Goal: Task Accomplishment & Management: Manage account settings

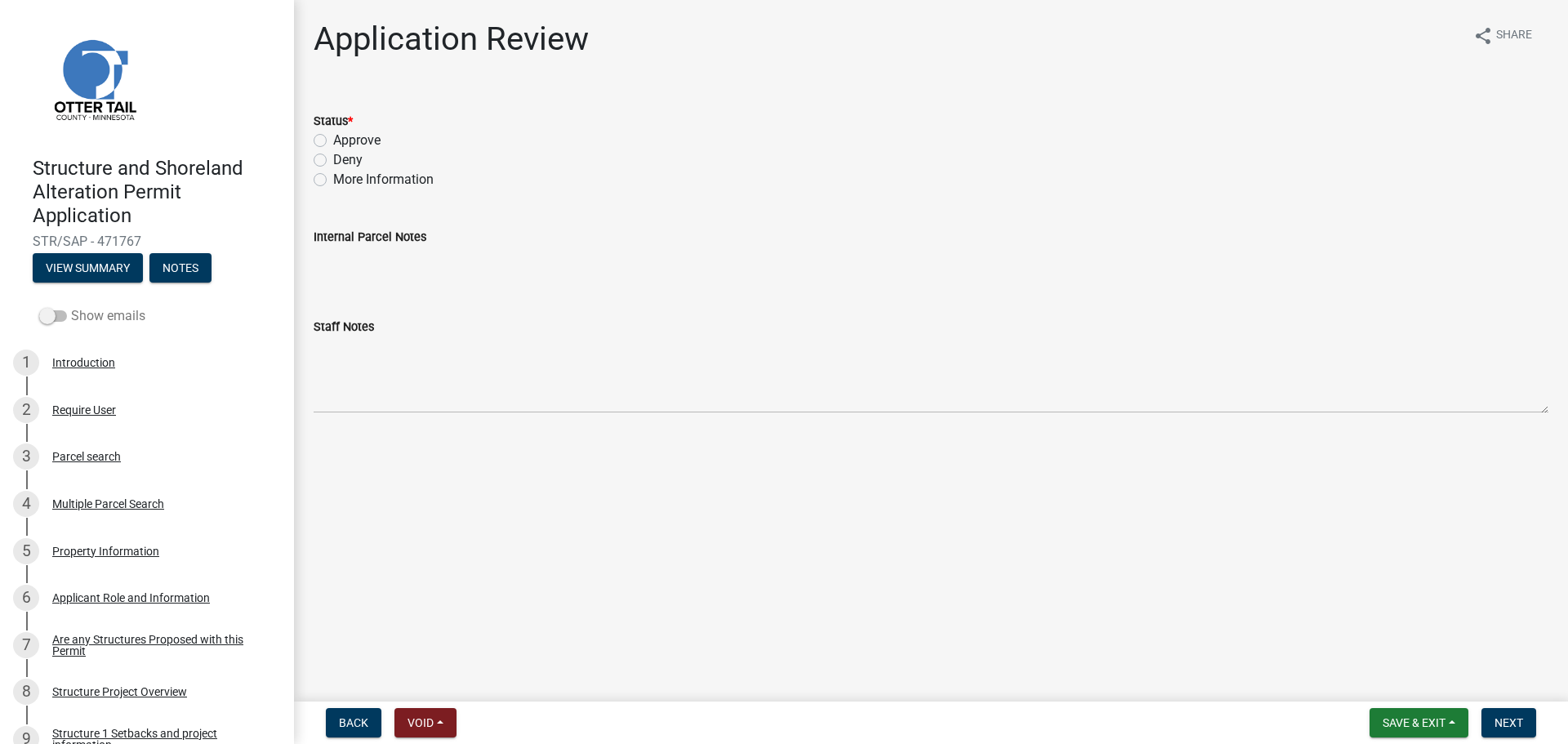
click at [101, 315] on label "Show emails" at bounding box center [92, 316] width 106 height 20
click at [71, 306] on input "Show emails" at bounding box center [71, 306] width 0 height 0
click at [106, 268] on button "View Summary" at bounding box center [88, 267] width 110 height 29
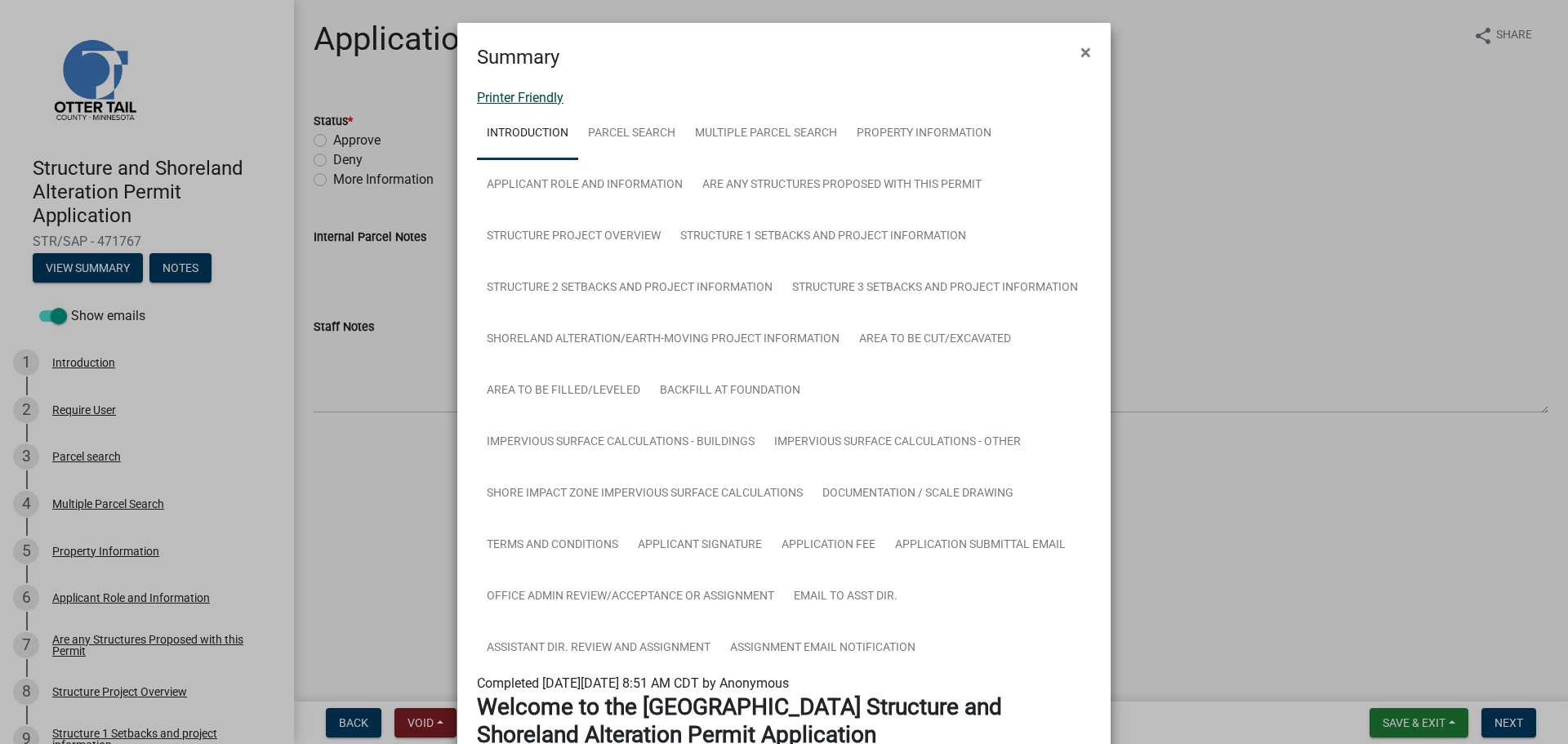
drag, startPoint x: 538, startPoint y: 89, endPoint x: 522, endPoint y: 105, distance: 22.6
click at [529, 95] on link "Printer Friendly" at bounding box center [520, 97] width 87 height 15
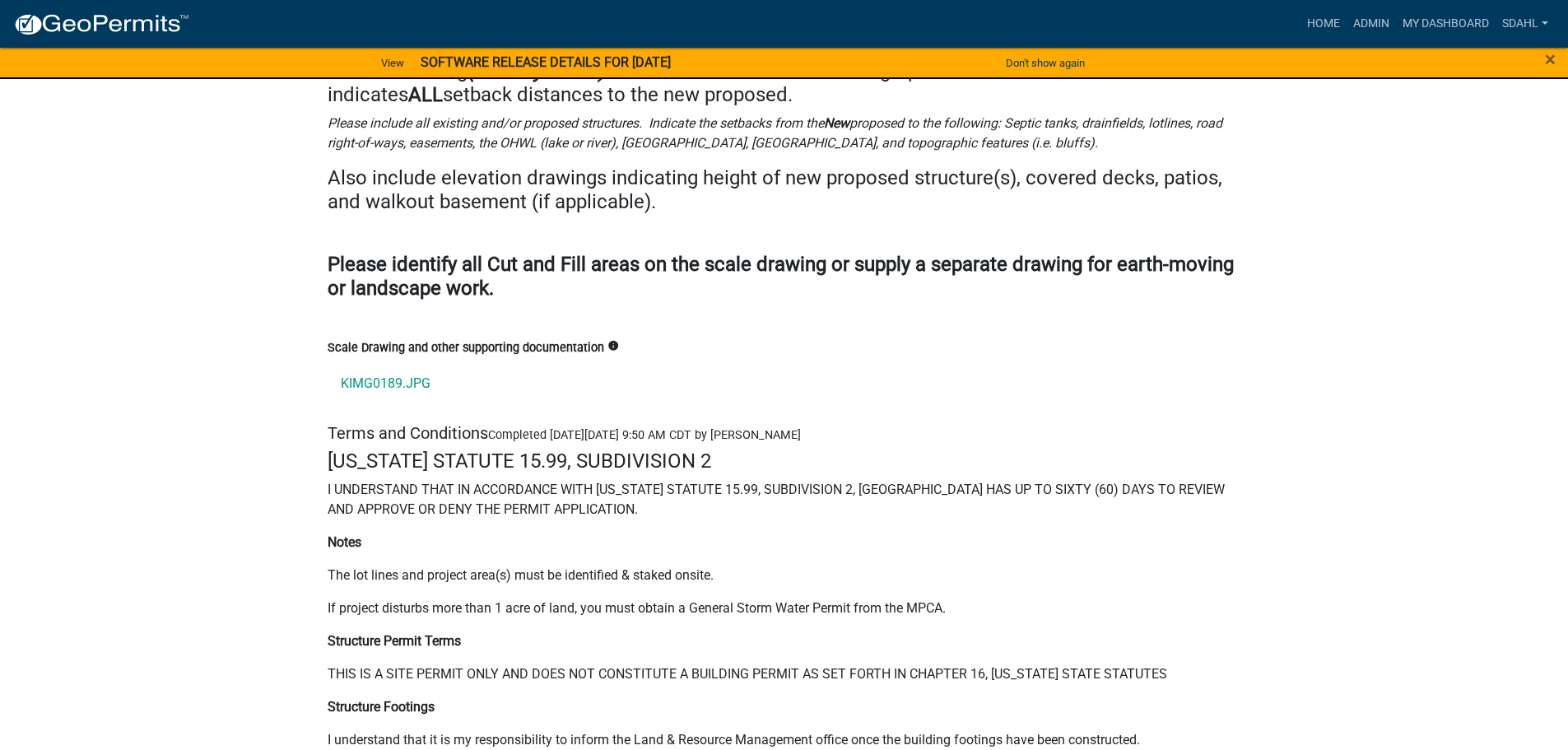
scroll to position [21735, 0]
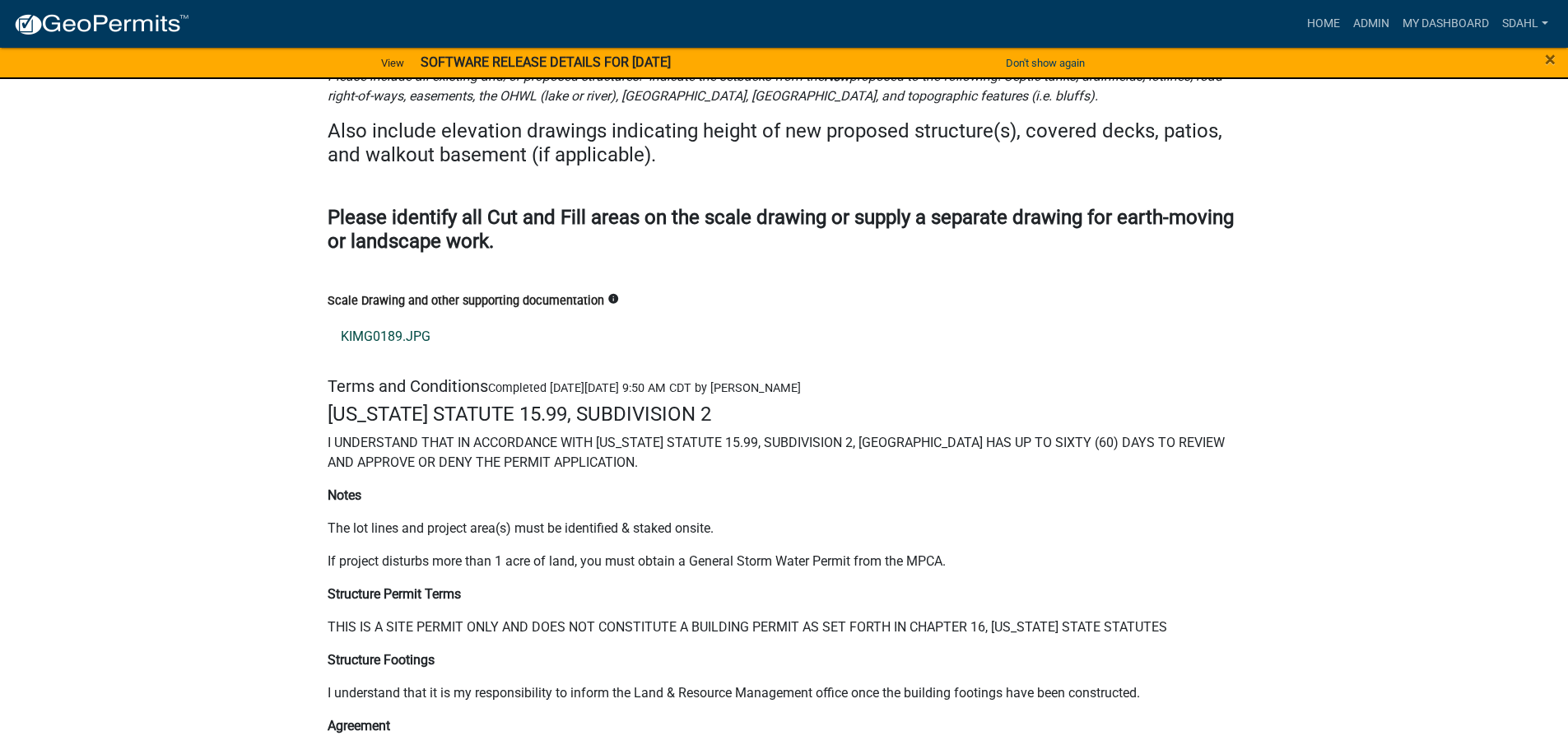
click at [374, 317] on link "KIMG0189.JPG" at bounding box center [784, 337] width 914 height 40
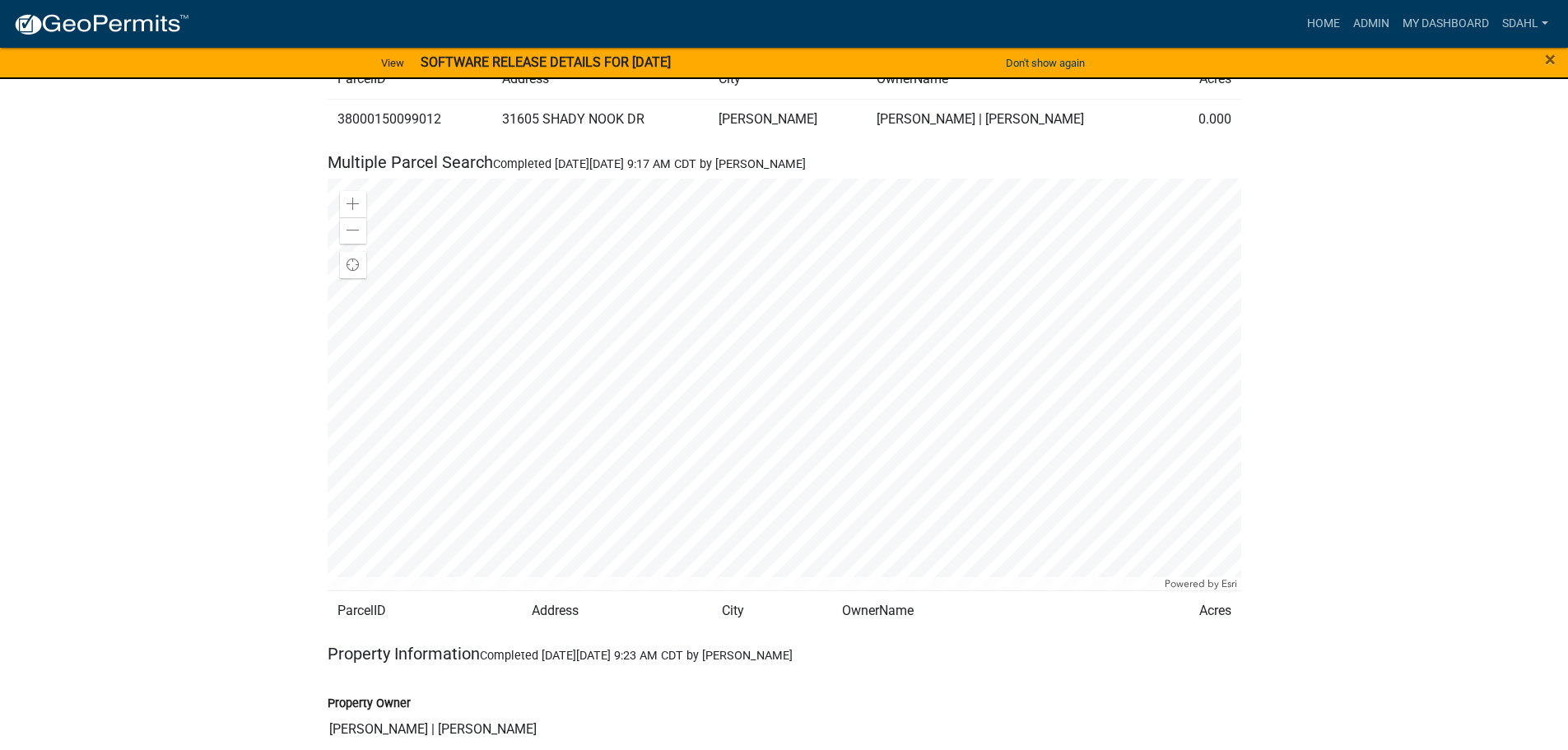
scroll to position [1482, 0]
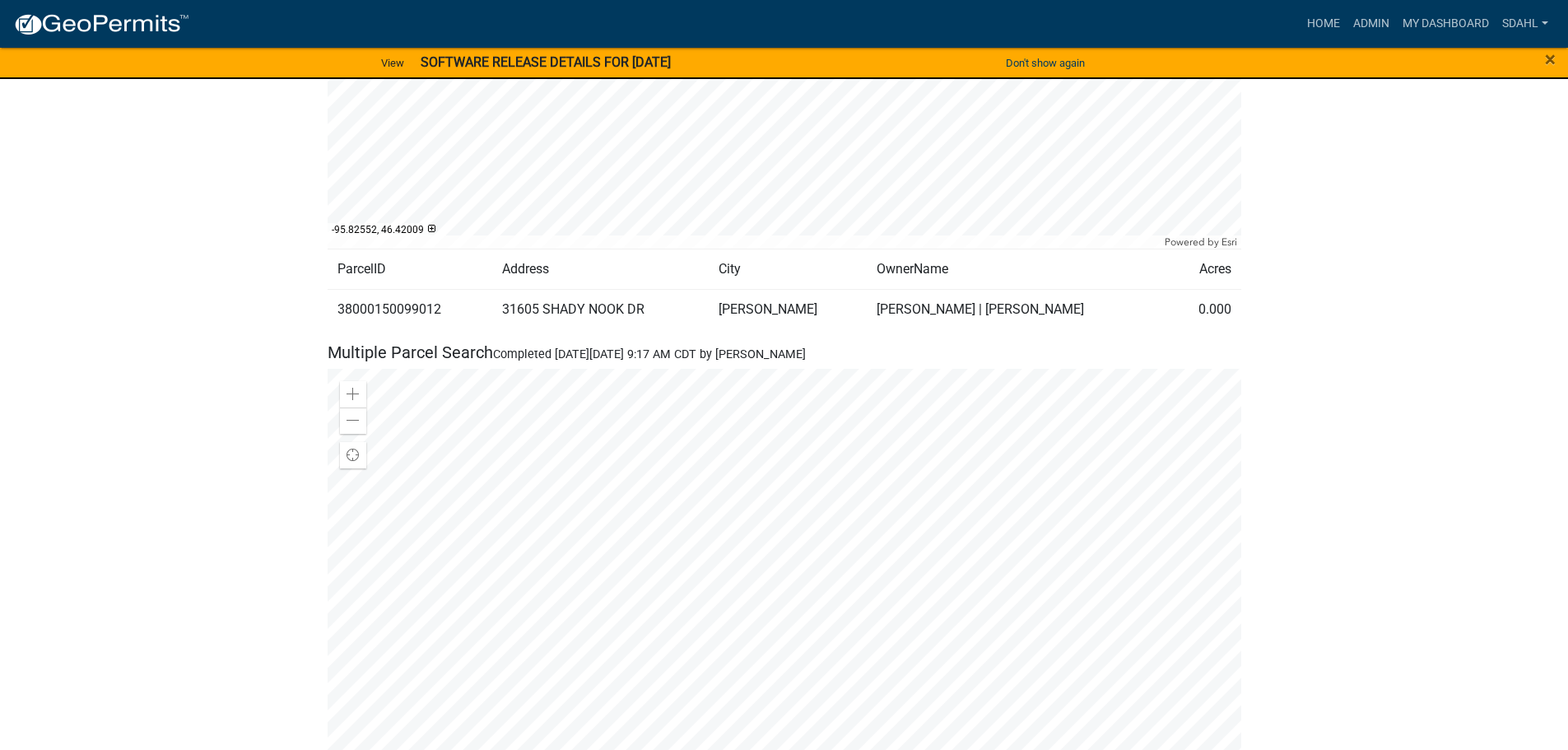
click at [402, 289] on td "38000150099012" at bounding box center [410, 309] width 165 height 41
copy td "38000150099012"
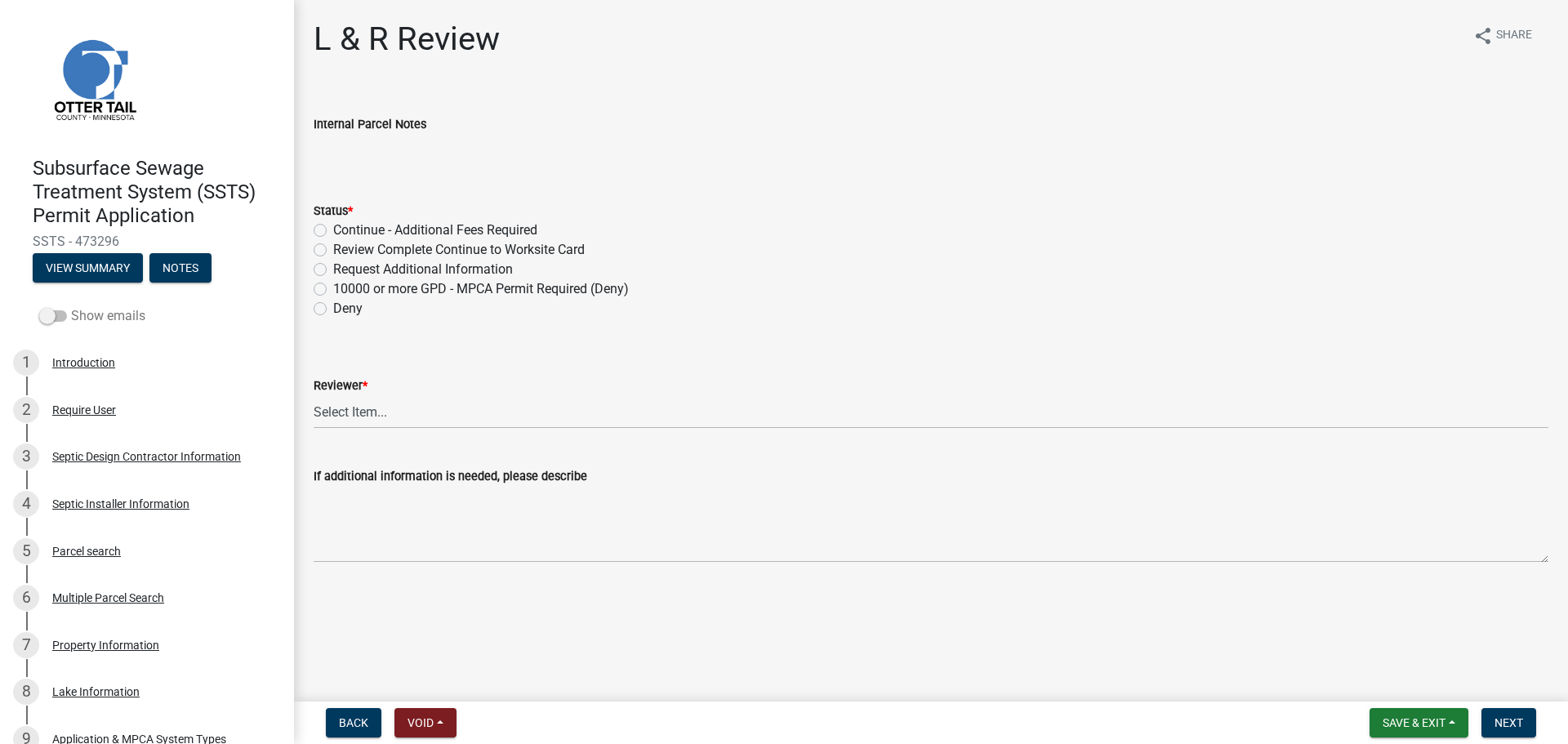
click at [111, 322] on label "Show emails" at bounding box center [92, 316] width 106 height 20
click at [71, 306] on input "Show emails" at bounding box center [71, 306] width 0 height 0
click at [105, 262] on button "View Summary" at bounding box center [88, 267] width 110 height 29
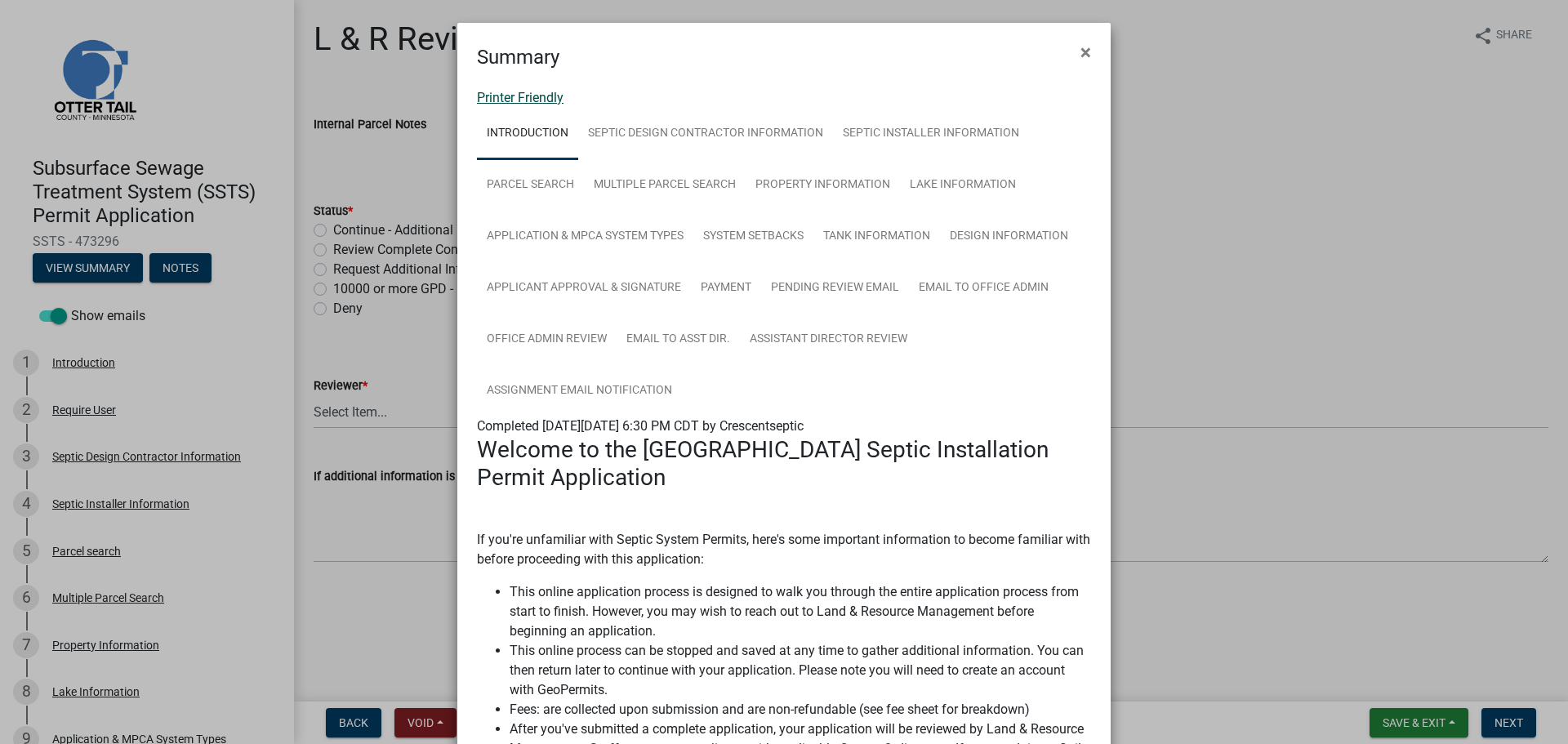
click at [504, 96] on link "Printer Friendly" at bounding box center [520, 97] width 87 height 15
click at [1080, 52] on span "×" at bounding box center [1085, 52] width 10 height 23
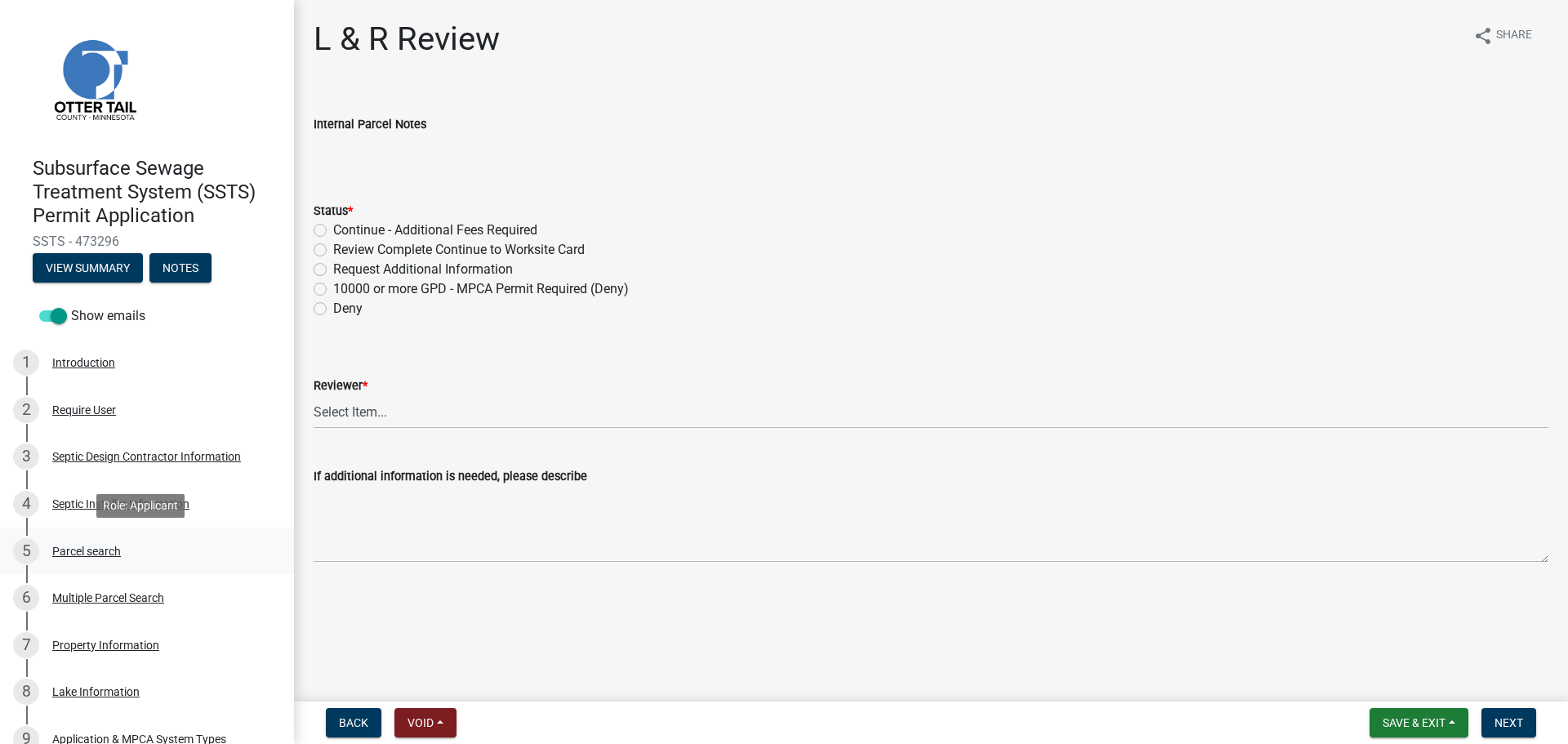
click at [95, 553] on div "Parcel search" at bounding box center [87, 550] width 69 height 11
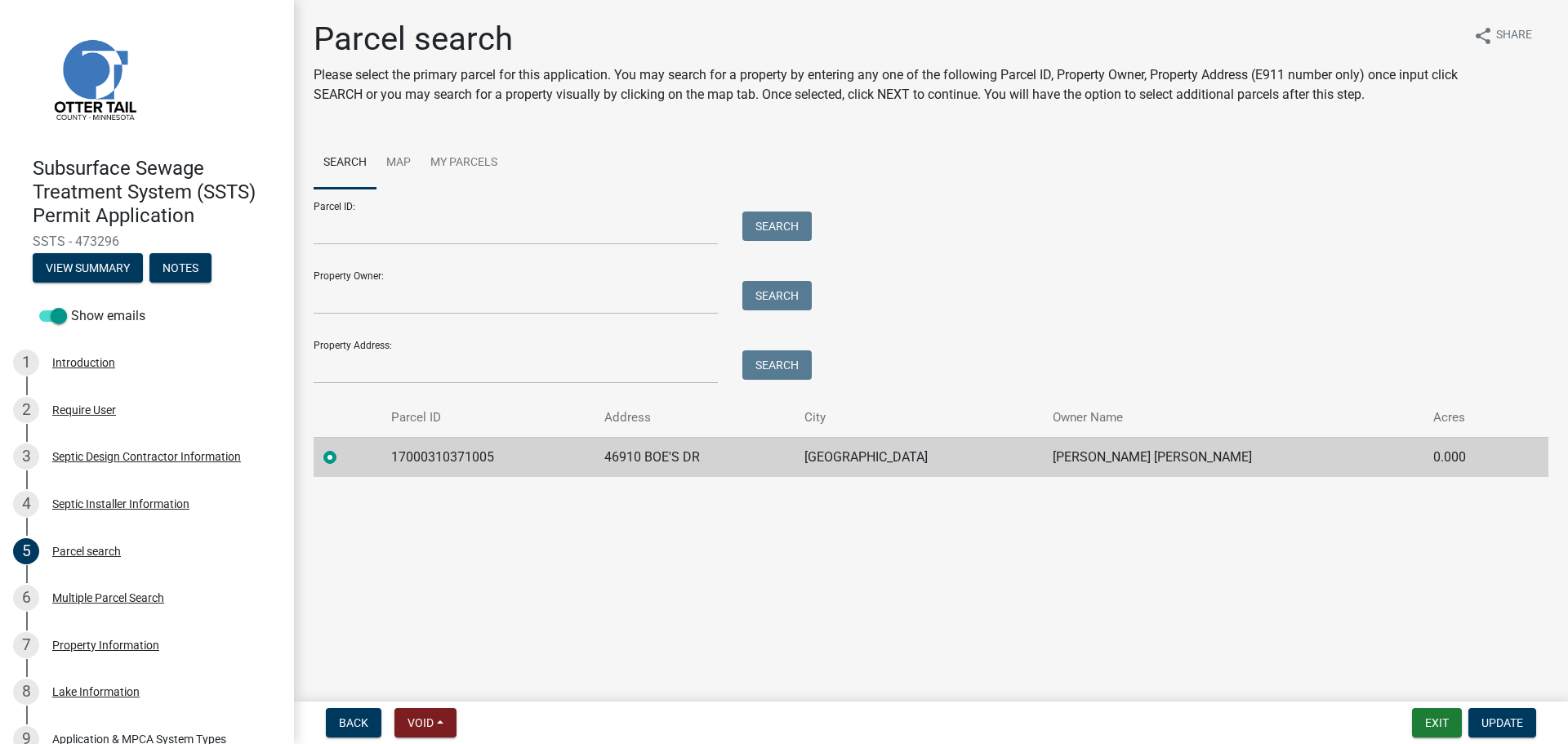
click at [443, 462] on td "17000310371005" at bounding box center [488, 457] width 213 height 40
copy td "17000310371005"
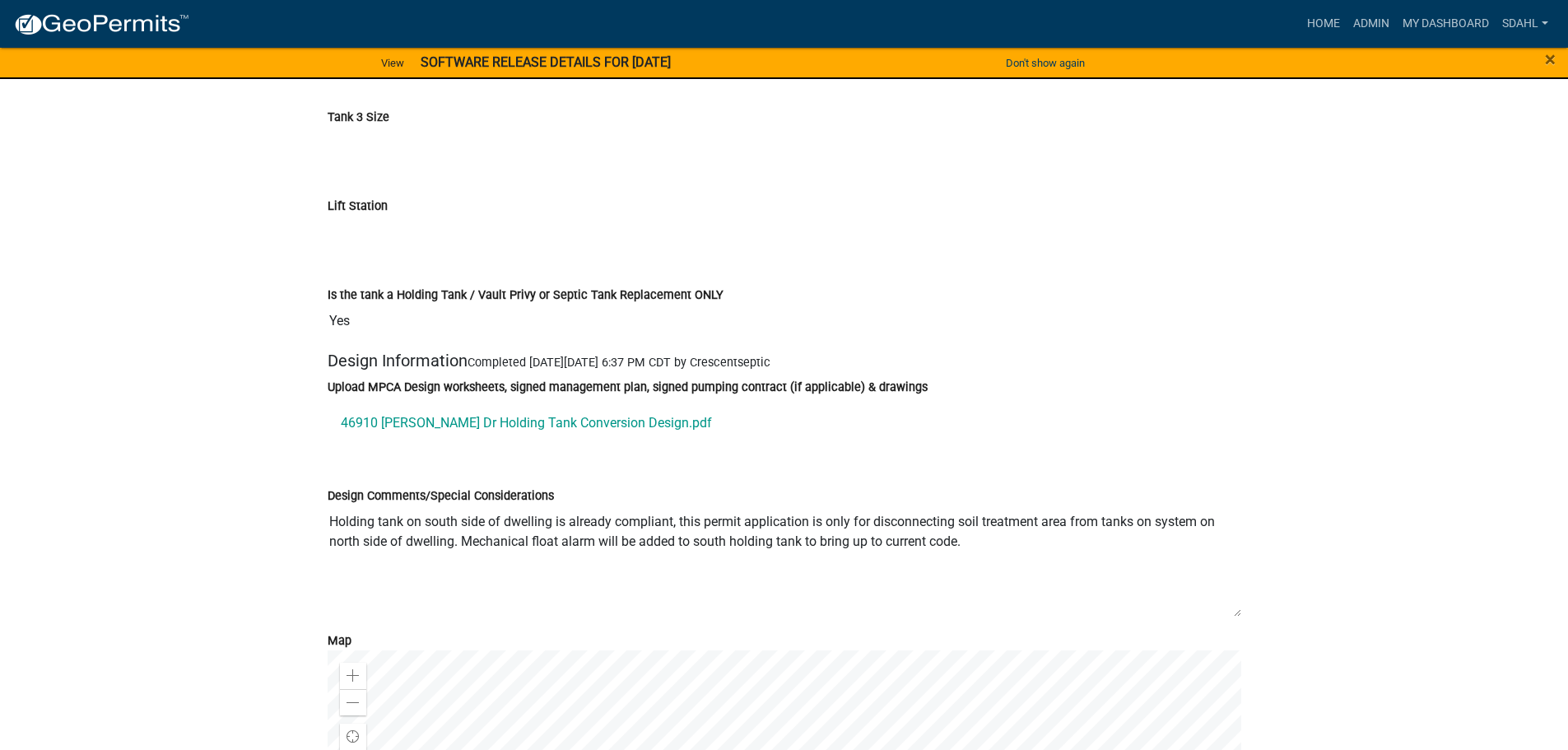
scroll to position [6504, 0]
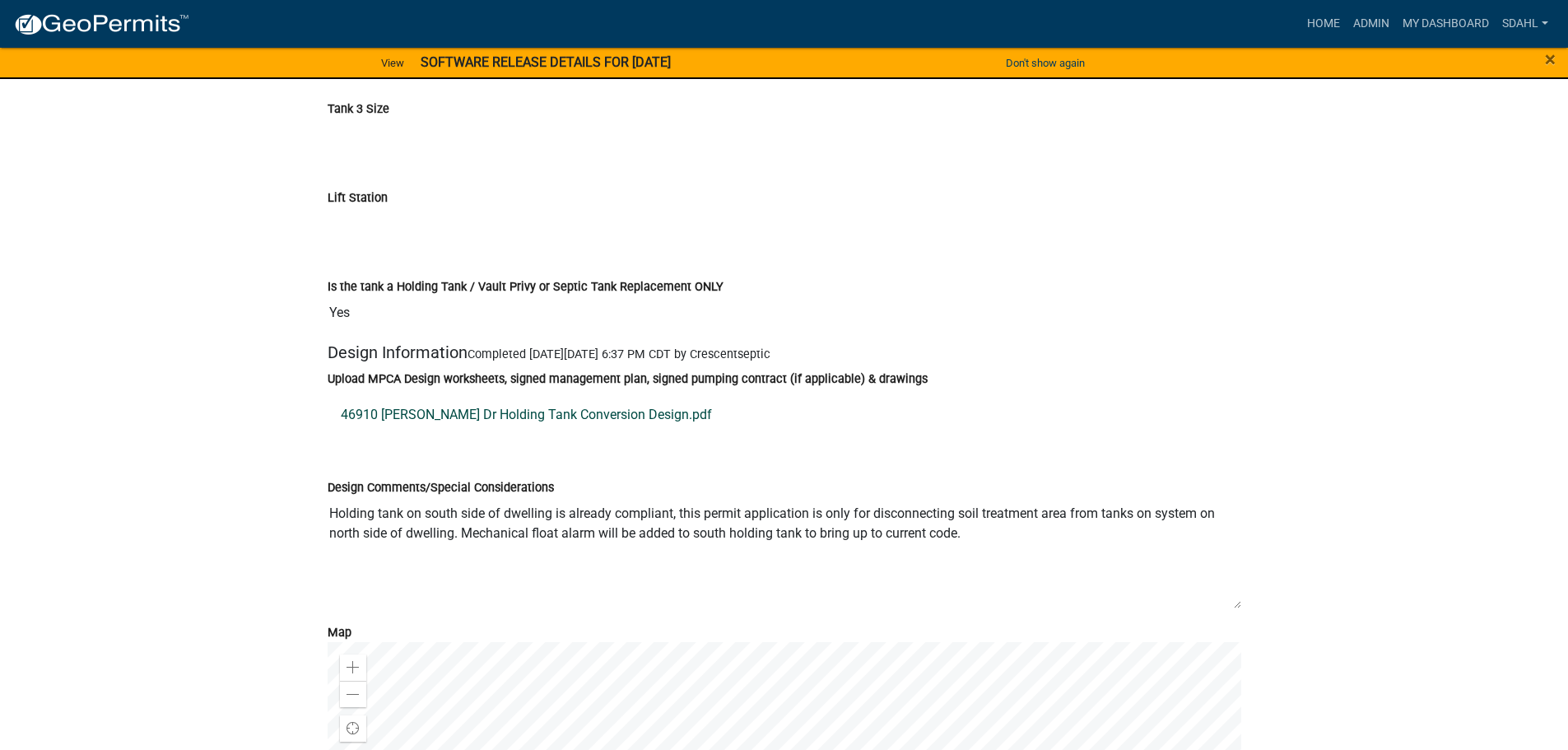
click at [556, 417] on link "46910 Boes Dr Holding Tank Conversion Design.pdf" at bounding box center [784, 415] width 914 height 40
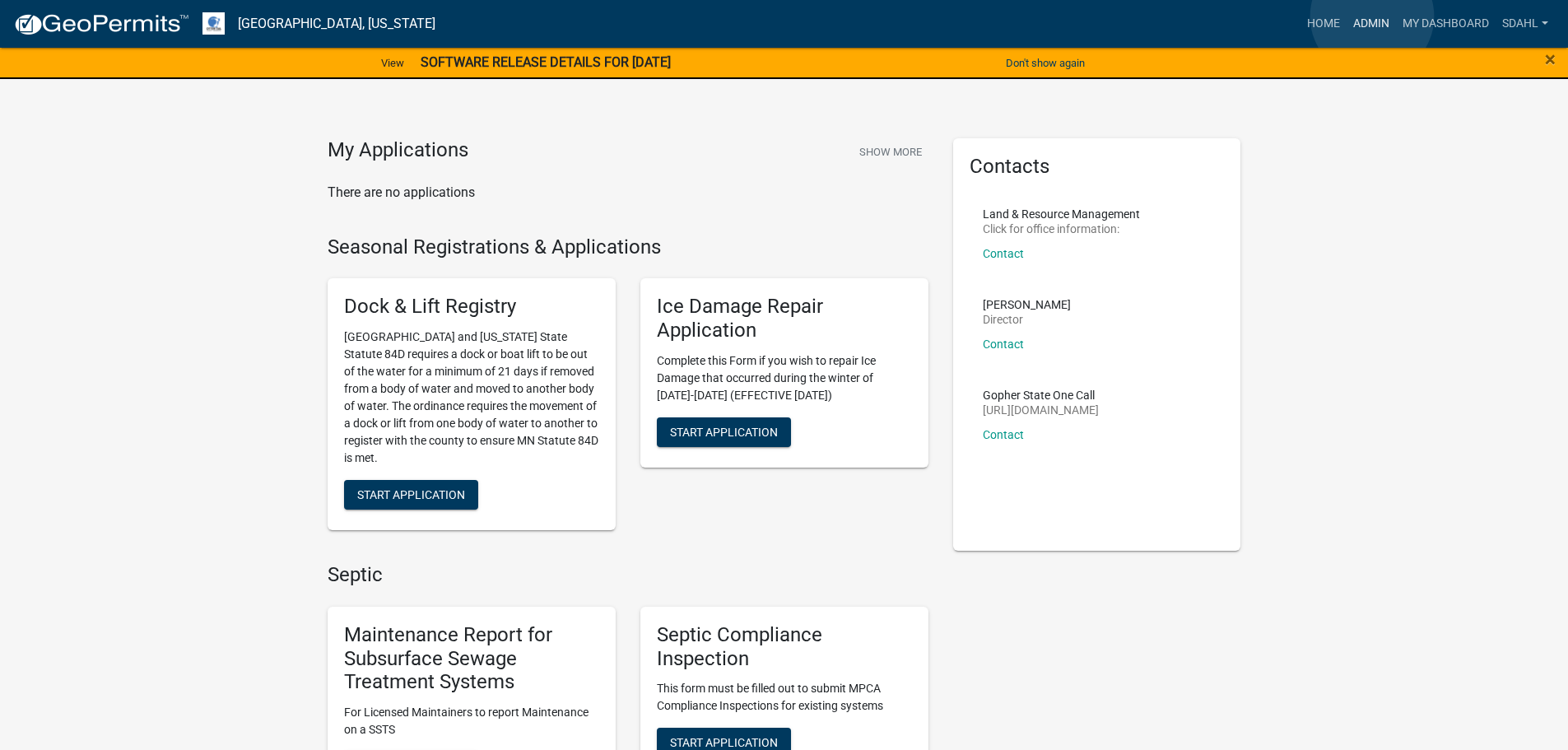
click at [1372, 16] on link "Admin" at bounding box center [1370, 23] width 49 height 31
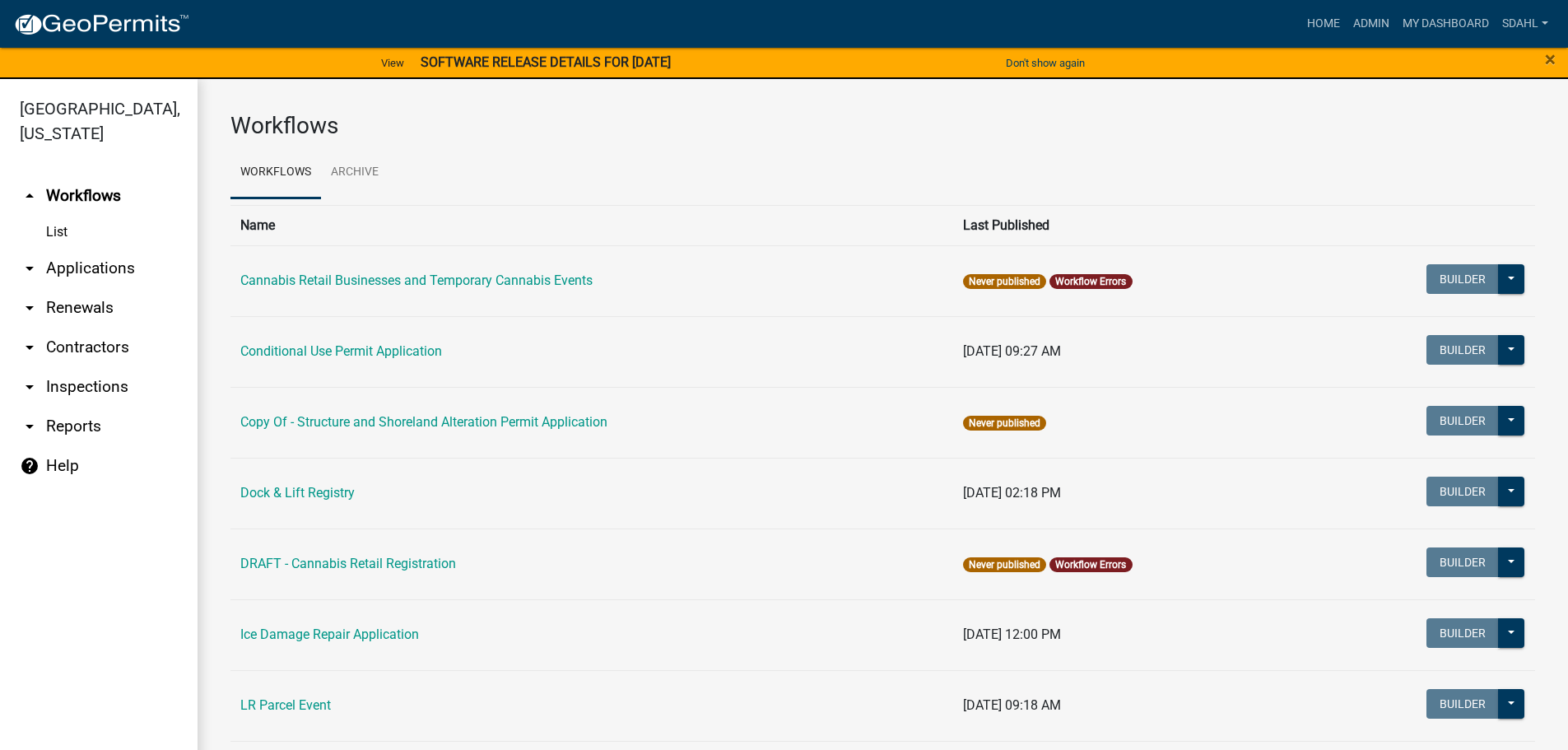
click at [56, 264] on link "arrow_drop_down Applications" at bounding box center [99, 269] width 198 height 40
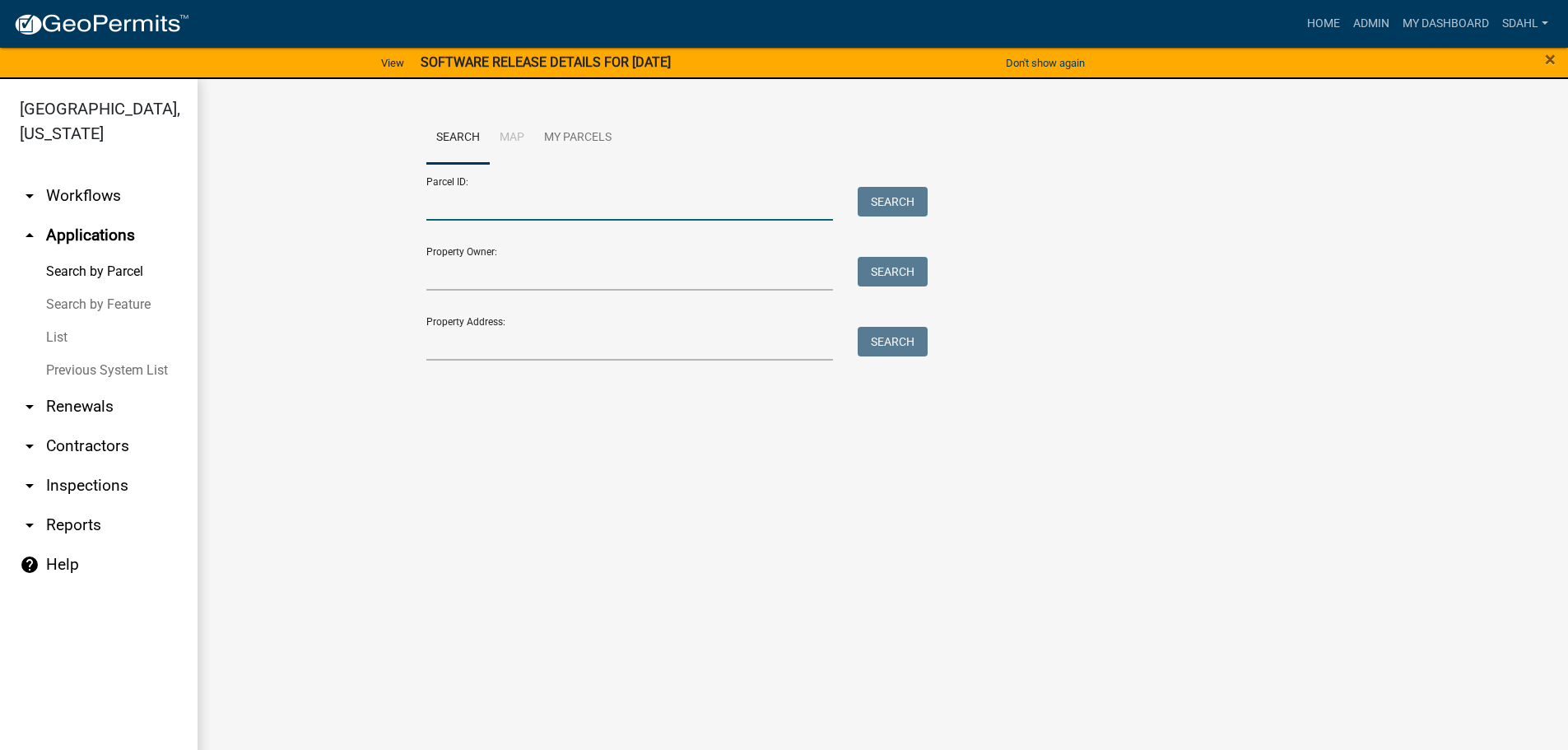
click at [634, 189] on input "Parcel ID:" at bounding box center [630, 204] width 407 height 34
paste input "17000310371005"
type input "17000310371005"
click at [888, 197] on button "Search" at bounding box center [892, 202] width 70 height 29
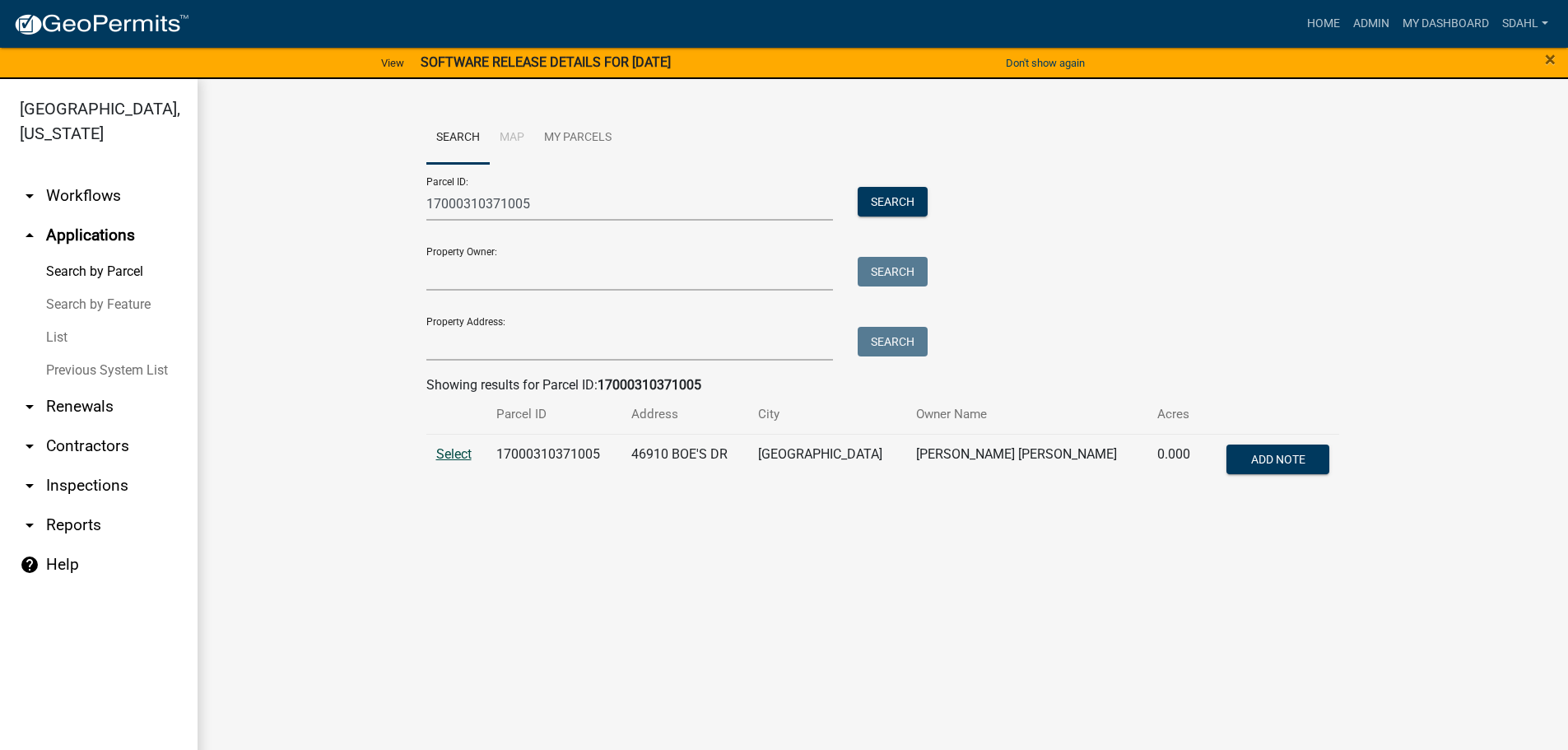
click at [456, 457] on span "Select" at bounding box center [453, 454] width 36 height 16
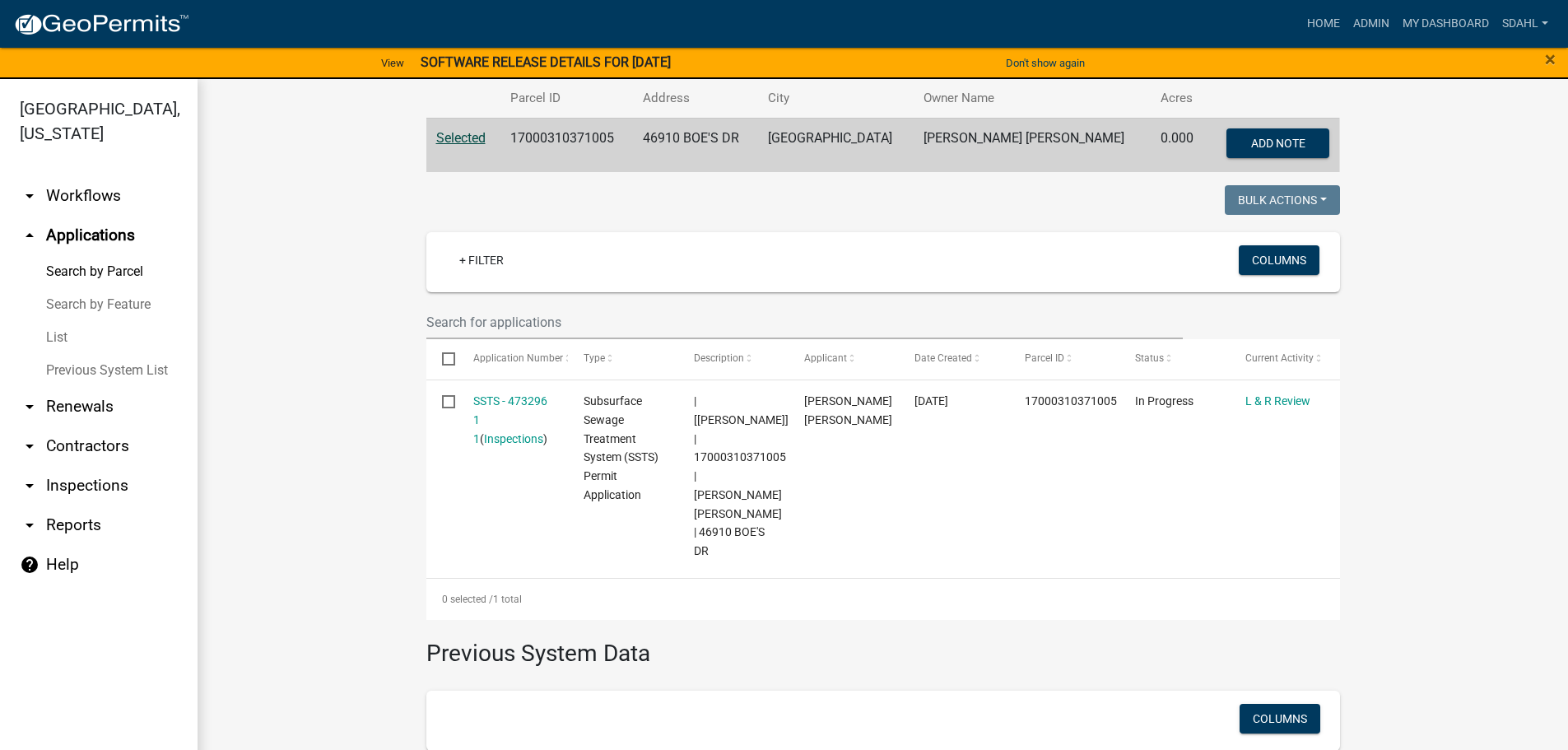
scroll to position [329, 0]
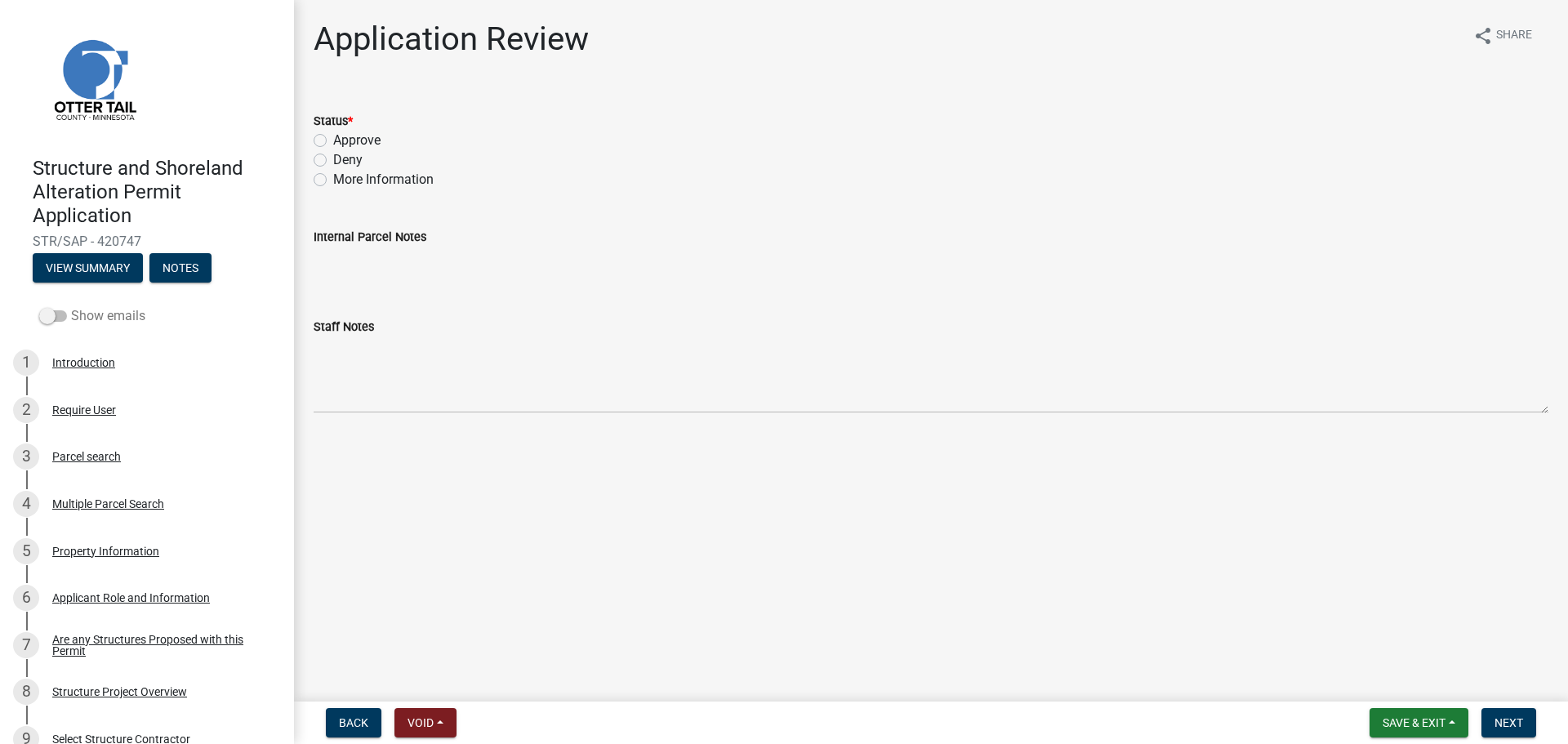
click at [119, 317] on label "Show emails" at bounding box center [92, 316] width 106 height 20
click at [71, 306] on input "Show emails" at bounding box center [71, 306] width 0 height 0
click at [112, 267] on button "View Summary" at bounding box center [88, 267] width 110 height 29
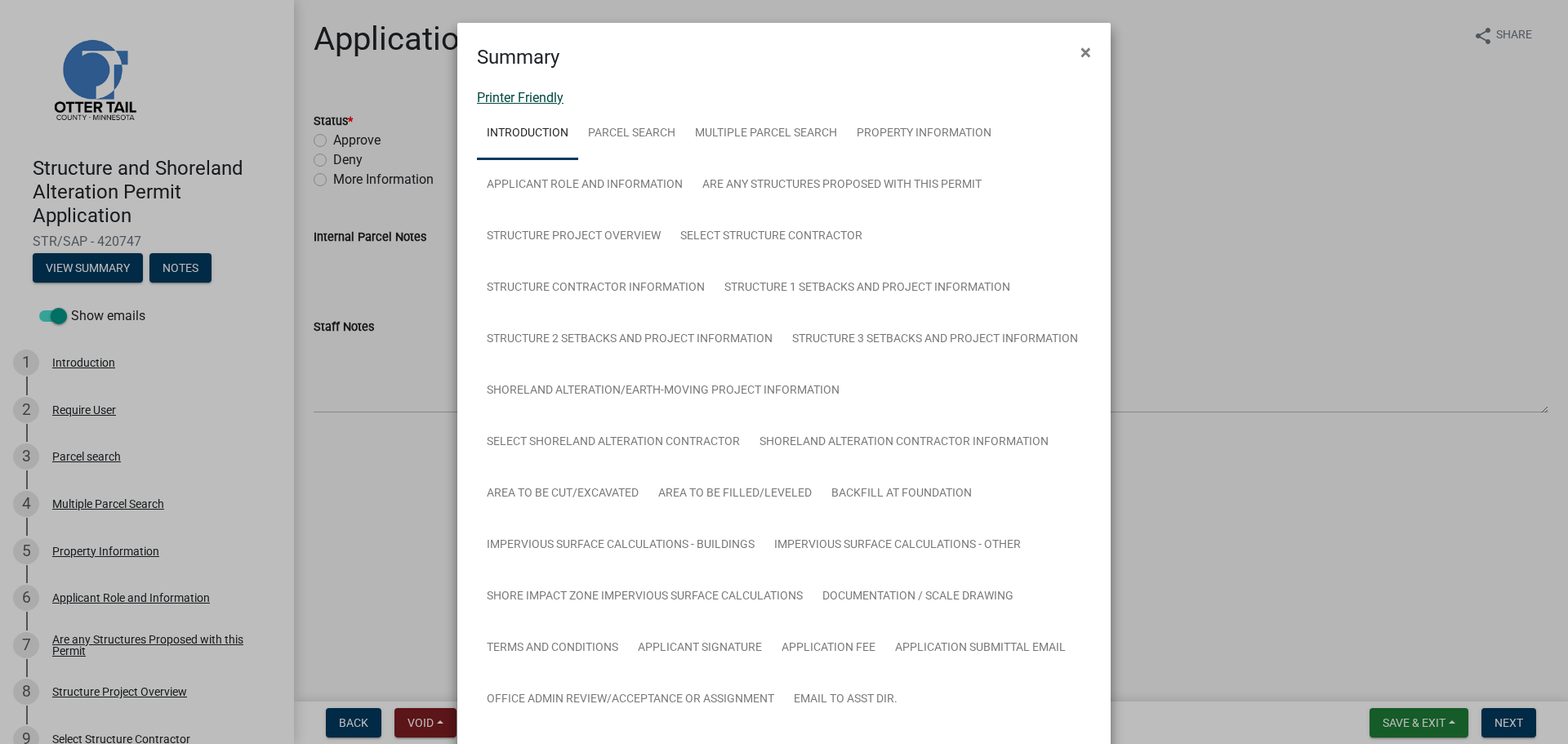
click at [520, 95] on link "Printer Friendly" at bounding box center [520, 97] width 87 height 15
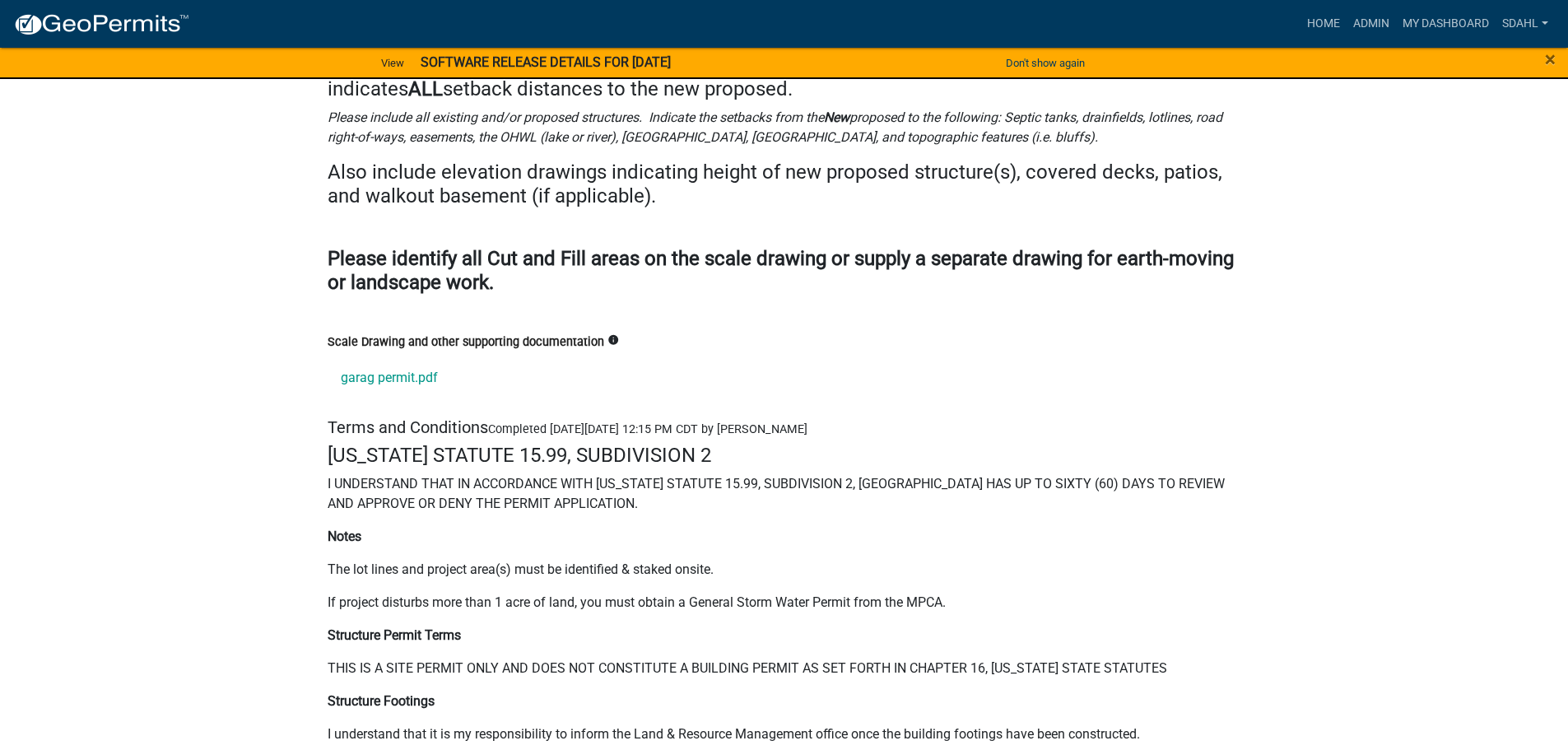
scroll to position [22393, 0]
click at [416, 359] on link "garag permit.pdf" at bounding box center [784, 379] width 914 height 40
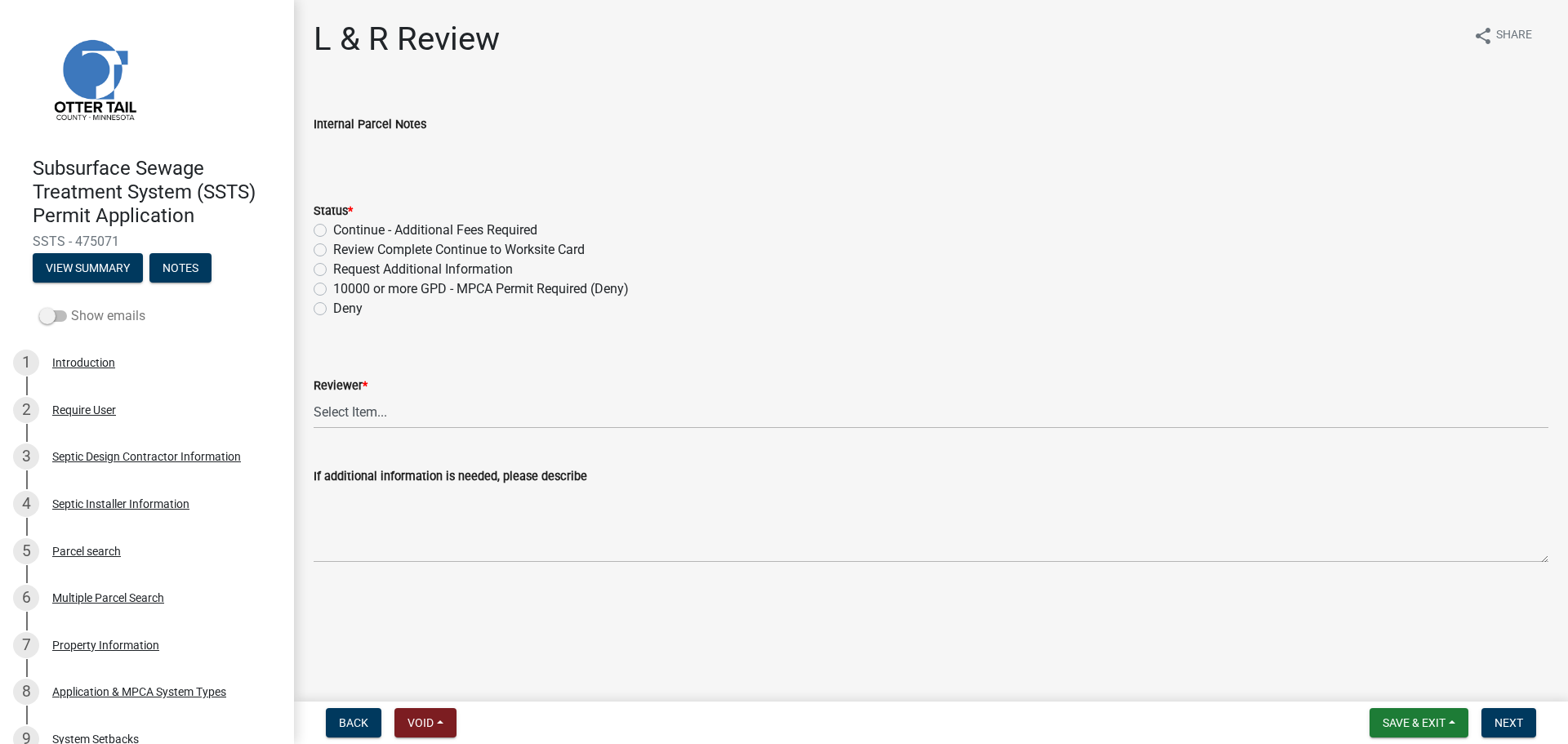
click at [122, 312] on label "Show emails" at bounding box center [92, 316] width 106 height 20
click at [71, 306] on input "Show emails" at bounding box center [71, 306] width 0 height 0
click at [96, 268] on button "View Summary" at bounding box center [88, 267] width 110 height 29
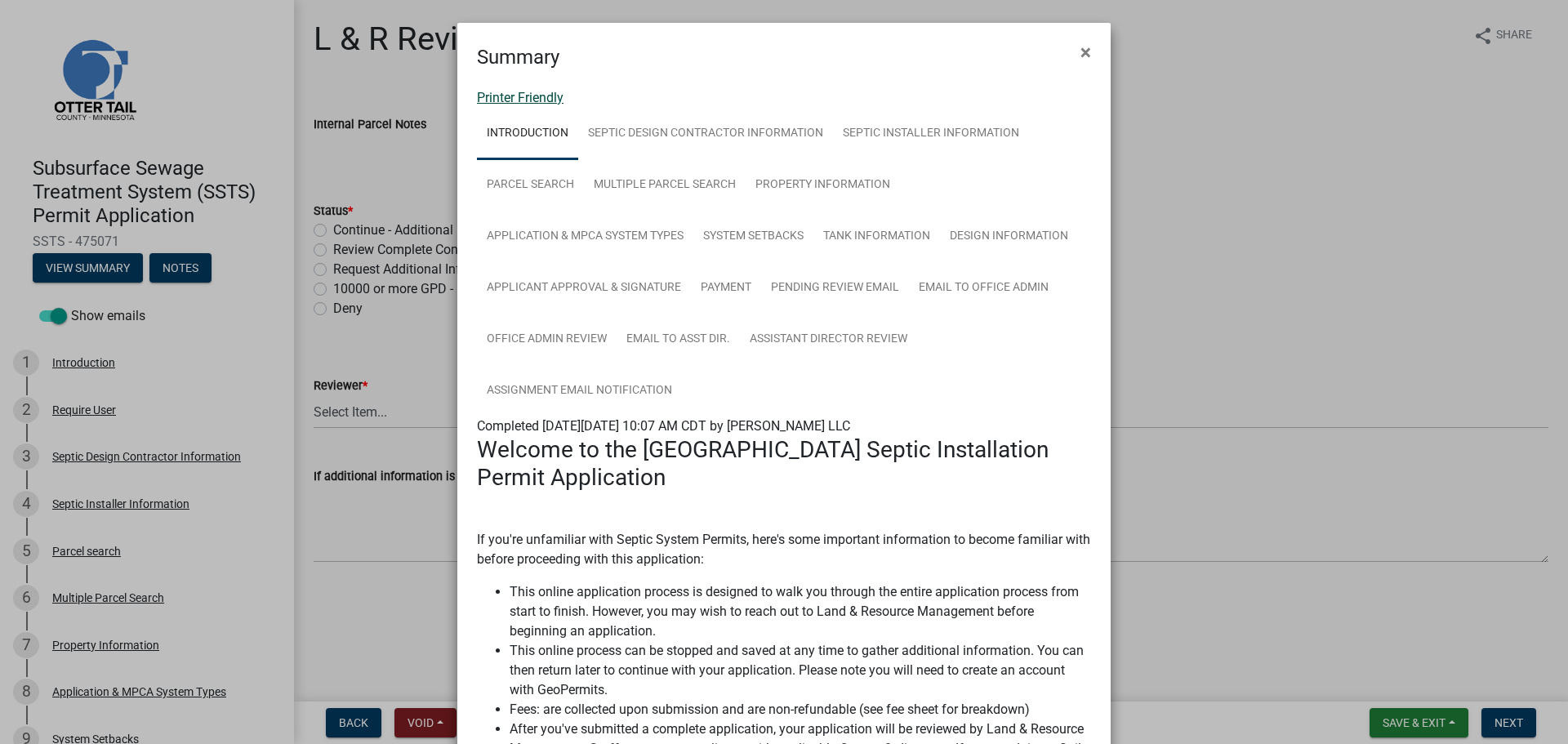
click at [533, 98] on link "Printer Friendly" at bounding box center [520, 97] width 87 height 15
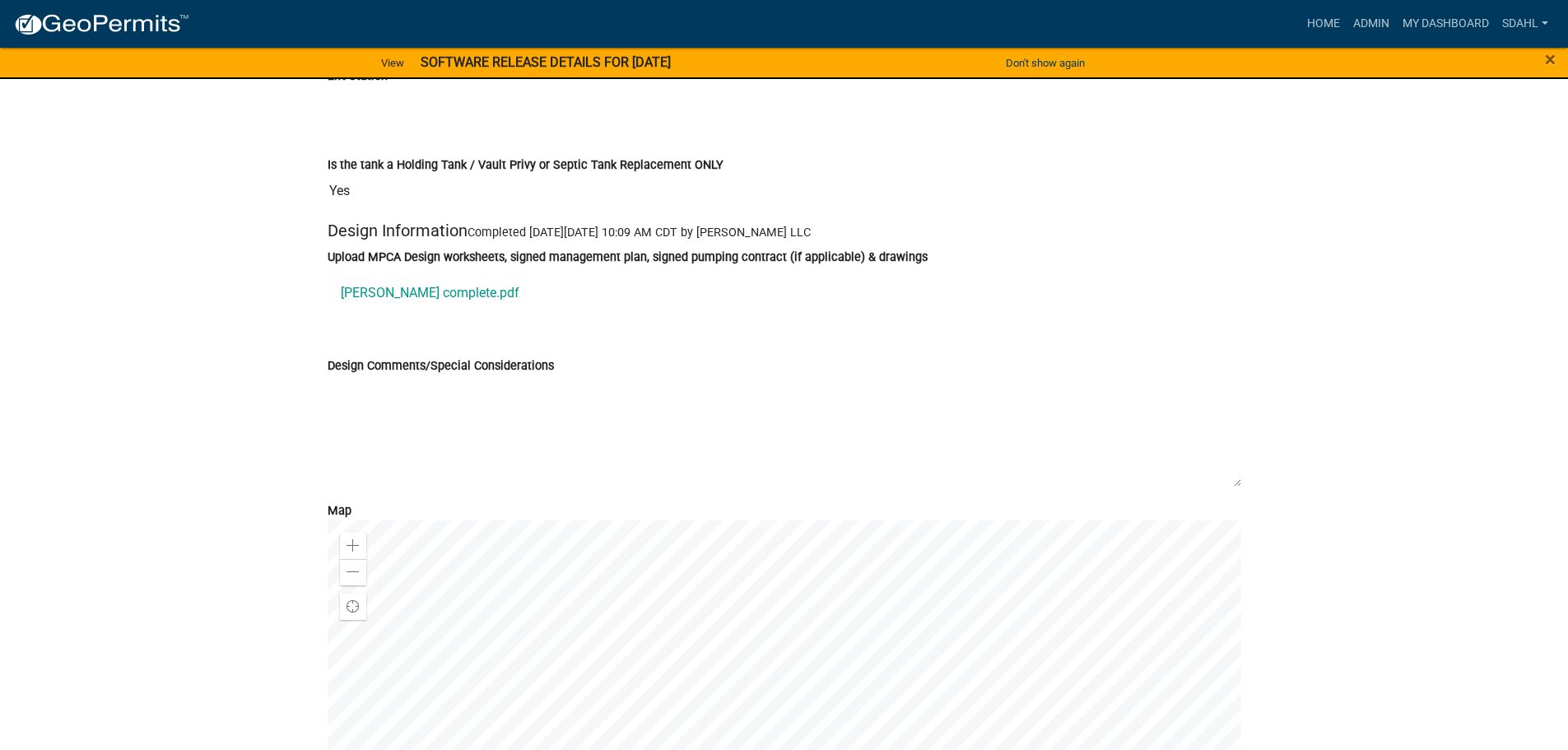
scroll to position [5846, 0]
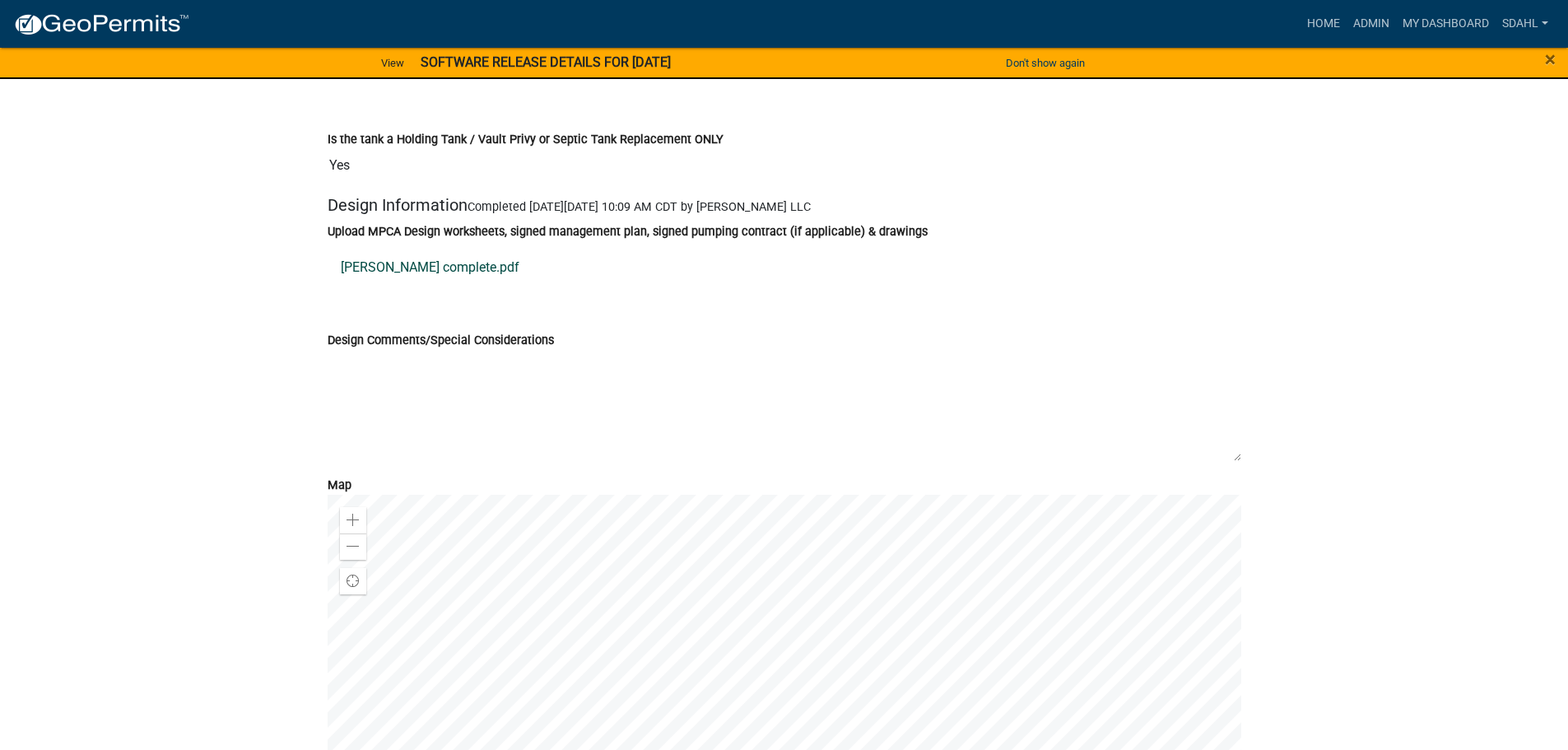
click at [404, 271] on link "[PERSON_NAME] complete.pdf" at bounding box center [784, 268] width 914 height 40
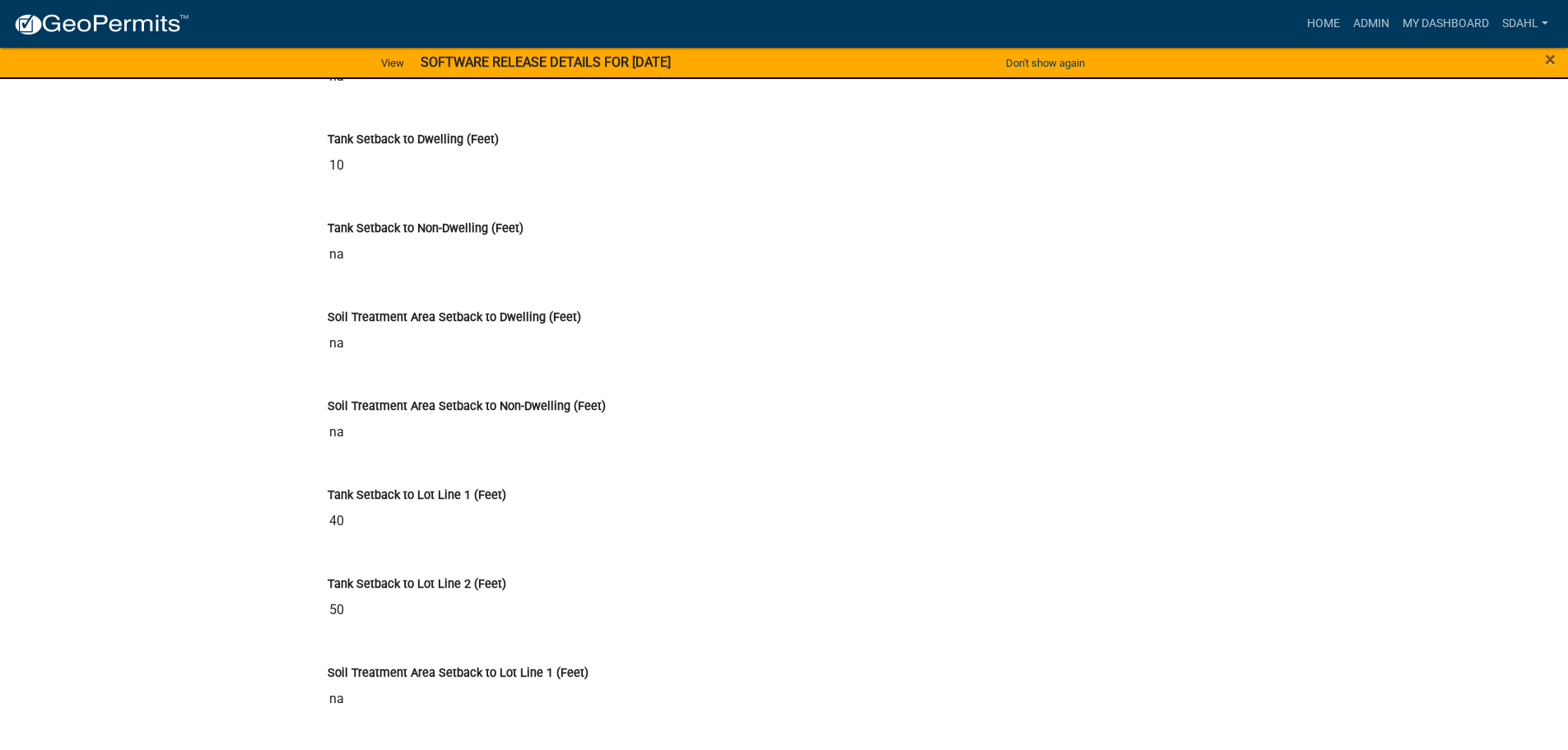
scroll to position [3952, 0]
click at [976, 280] on div "Tank Setback to Dwelling (Feet) 10" at bounding box center [784, 239] width 938 height 89
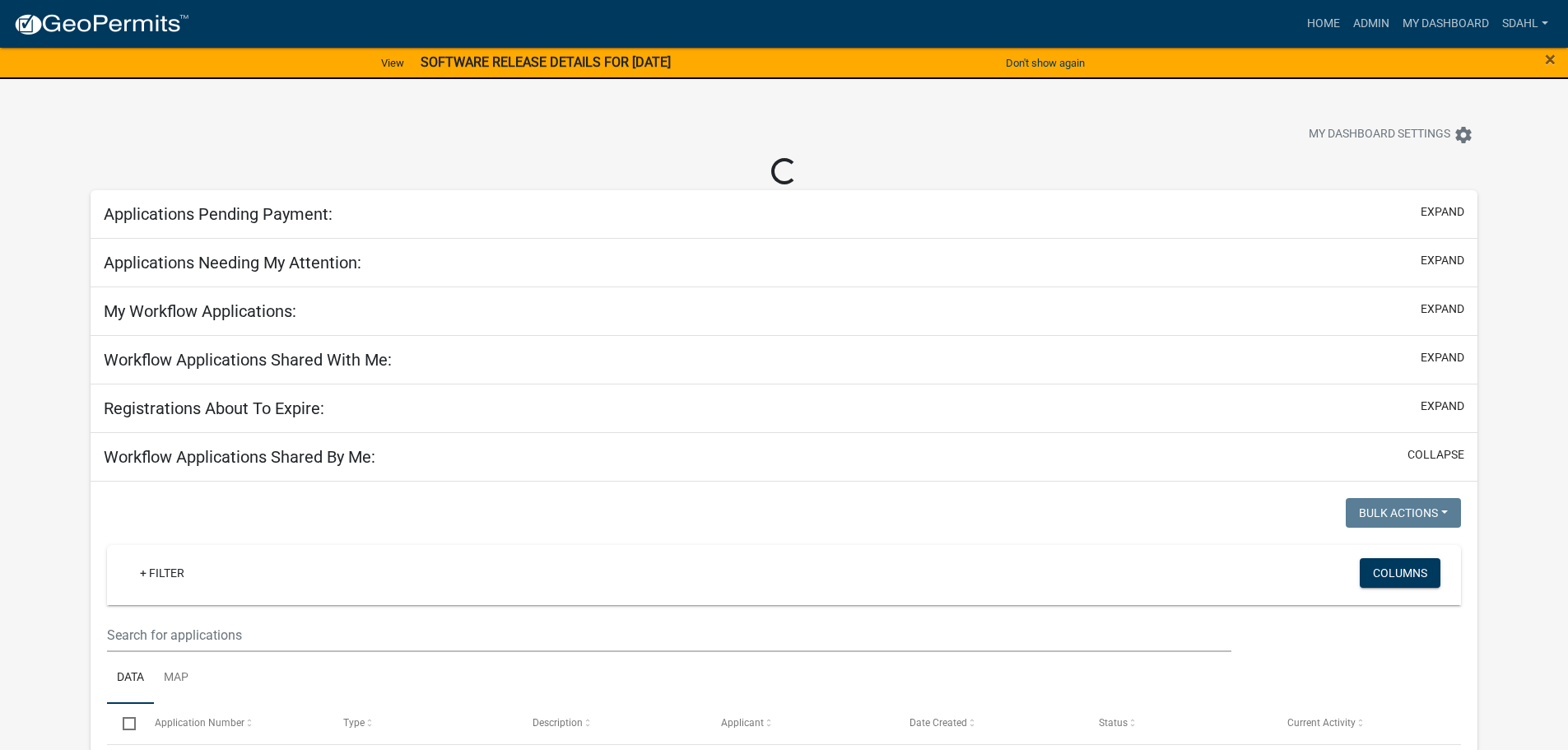
select select "3: 100"
